Goal: Information Seeking & Learning: Learn about a topic

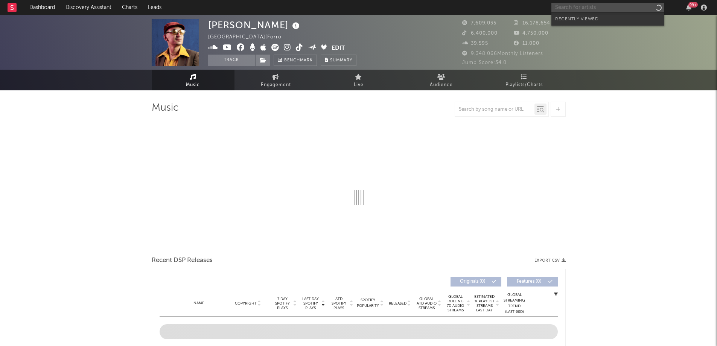
click at [569, 8] on input "text" at bounding box center [608, 7] width 113 height 9
type input "Sobrezero"
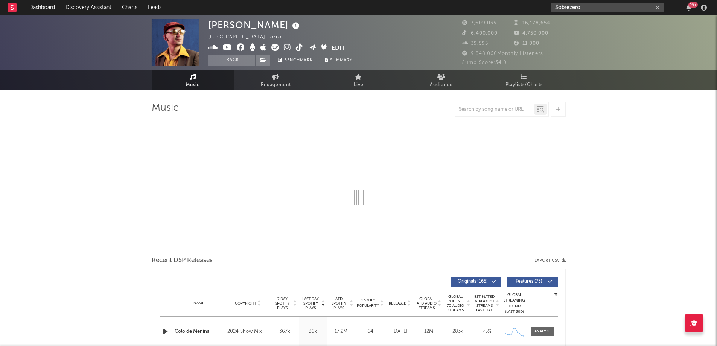
click at [584, 5] on input "Sobrezero" at bounding box center [608, 7] width 113 height 9
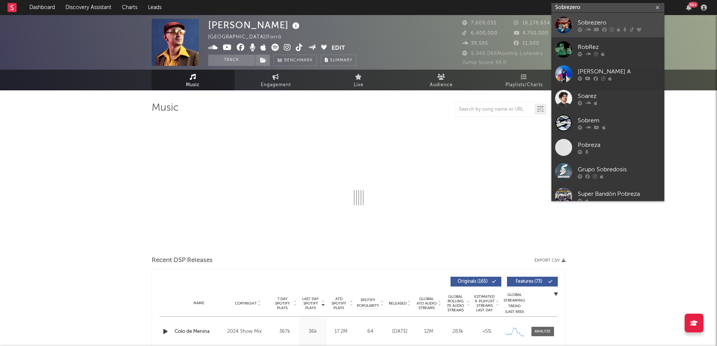
select select "6m"
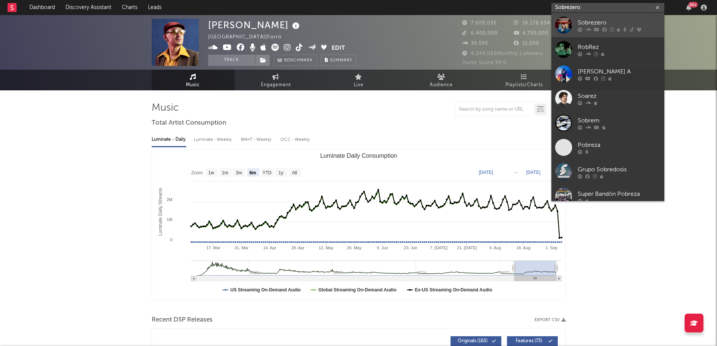
type input "Sobrezero"
click at [582, 20] on div "Sobrezero" at bounding box center [619, 22] width 83 height 9
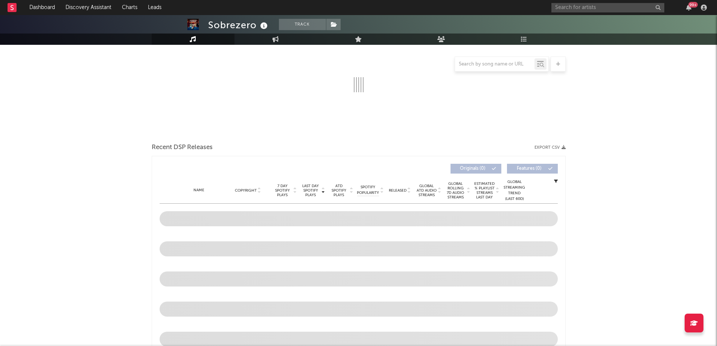
select select "1w"
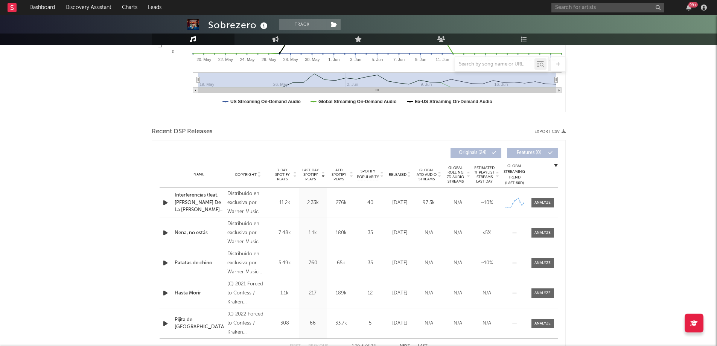
scroll to position [226, 0]
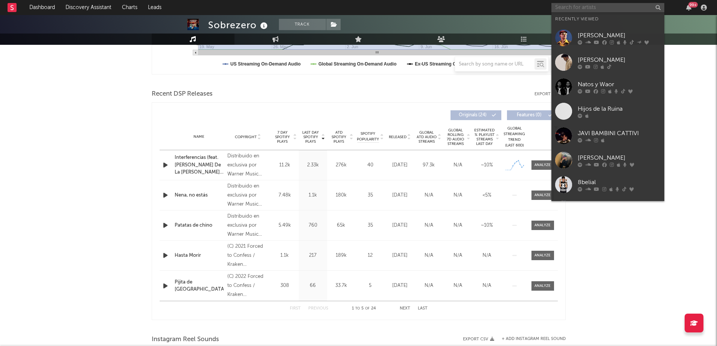
click at [578, 6] on input "text" at bounding box center [608, 7] width 113 height 9
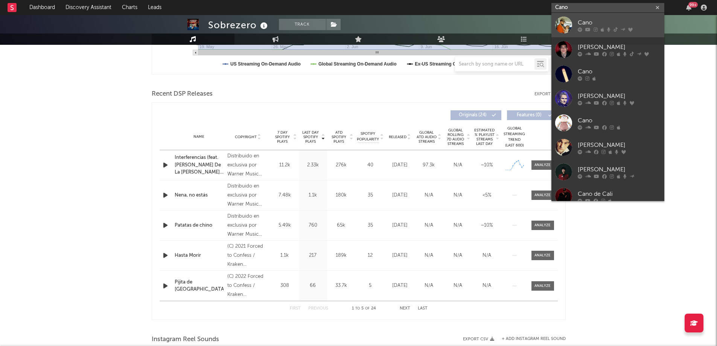
type input "Cano"
click at [580, 21] on div "Cano" at bounding box center [619, 22] width 83 height 9
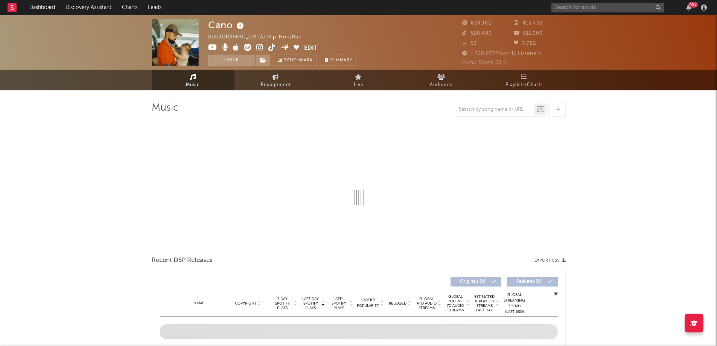
select select "6m"
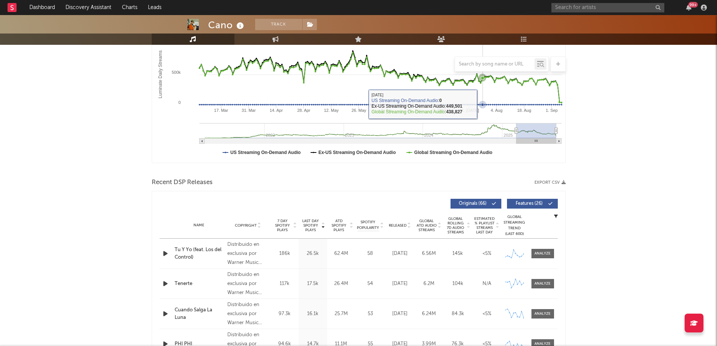
scroll to position [151, 0]
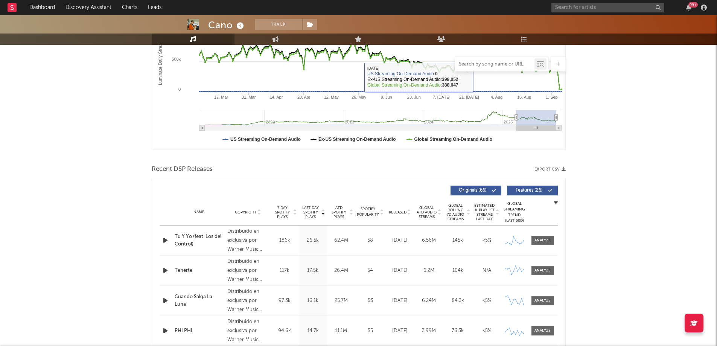
click at [477, 63] on input "text" at bounding box center [494, 64] width 79 height 6
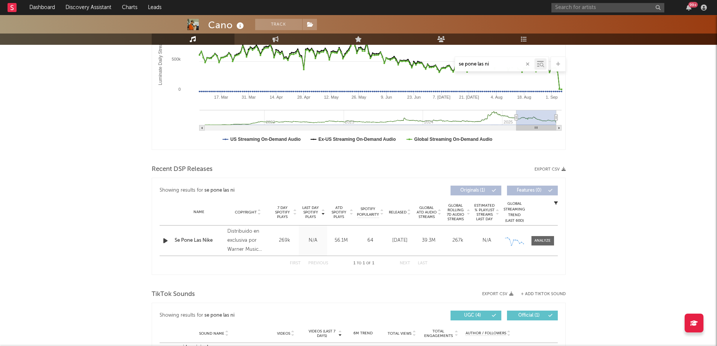
type input "se pone las ni"
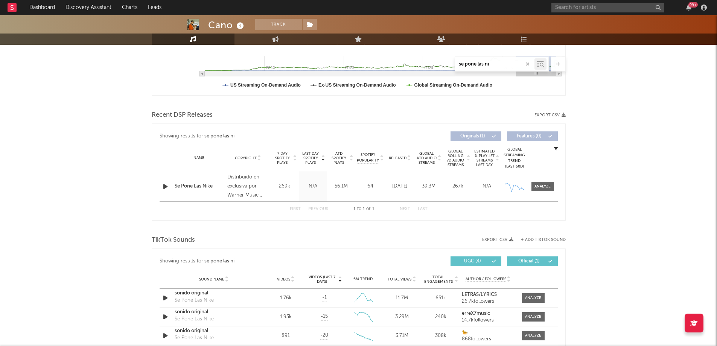
scroll to position [226, 0]
